Goal: Task Accomplishment & Management: Manage account settings

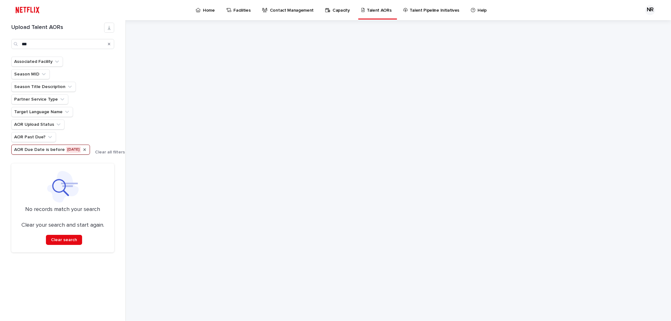
type input "***"
click at [86, 150] on icon "AOR Due Date" at bounding box center [84, 149] width 5 height 5
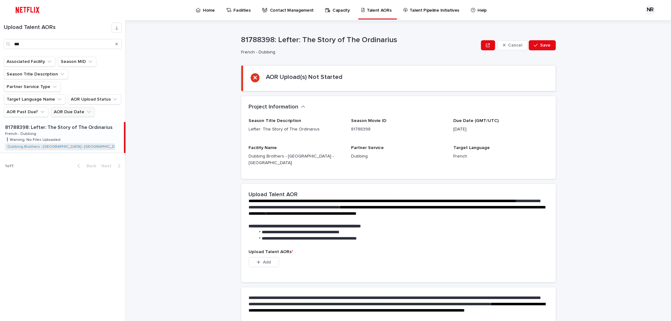
click at [83, 123] on p "81788398: Lefter: The Story of The Ordinarius" at bounding box center [59, 126] width 109 height 7
click at [262, 260] on button "Add" at bounding box center [264, 262] width 30 height 10
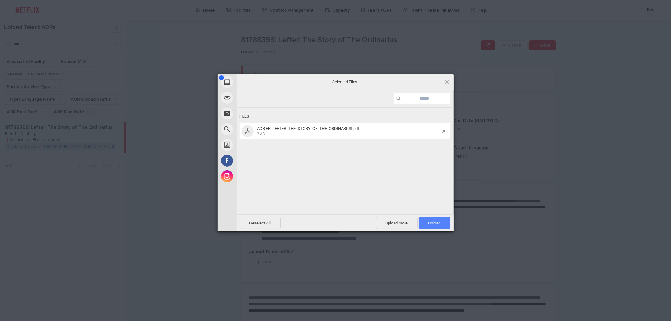
click at [435, 220] on span "Upload 1" at bounding box center [435, 223] width 32 height 12
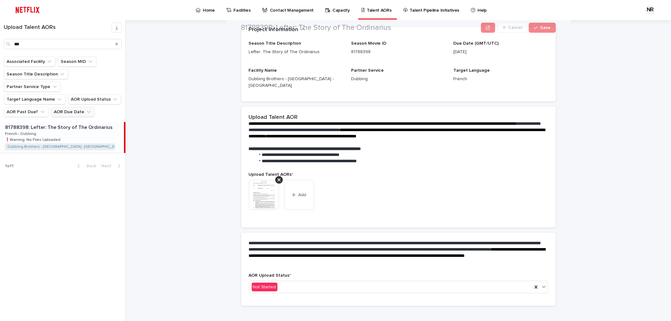
scroll to position [47, 0]
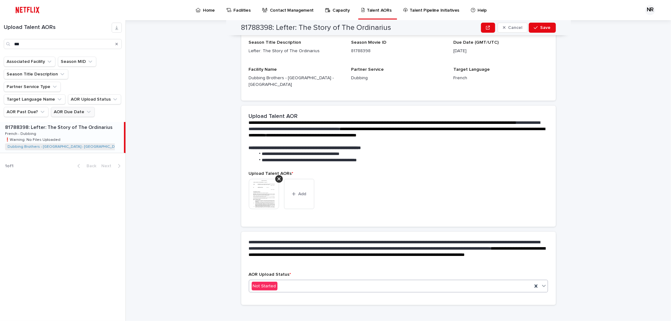
click at [411, 281] on div "Not Started" at bounding box center [390, 286] width 283 height 10
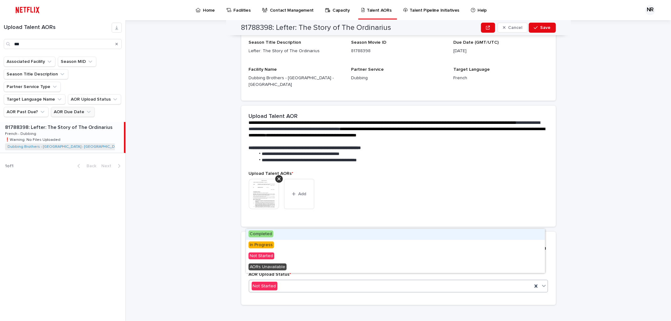
click at [406, 234] on div "Completed" at bounding box center [395, 234] width 299 height 11
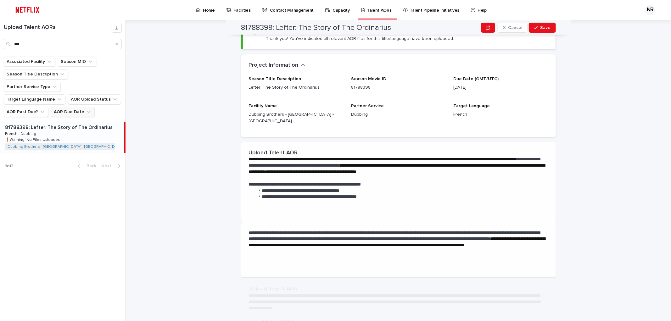
scroll to position [0, 0]
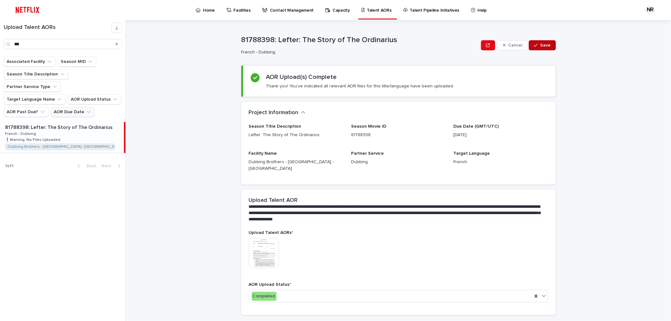
click at [540, 46] on span "Save" at bounding box center [545, 45] width 10 height 4
